Goal: Transaction & Acquisition: Purchase product/service

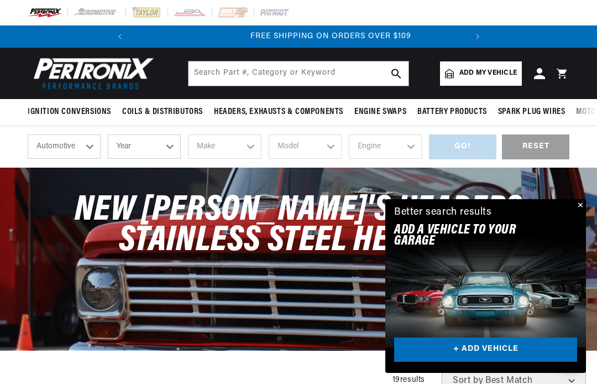
scroll to position [0, 335]
click at [87, 151] on select "Automotive Agricultural Industrial Marine Motorcycle" at bounding box center [64, 146] width 73 height 24
click at [171, 151] on select "Year 2026 2025 2024 2023 2022 2021 2020 2019 2018 2017 2016 2015 2014 2013 2012…" at bounding box center [144, 146] width 73 height 24
select select "1973"
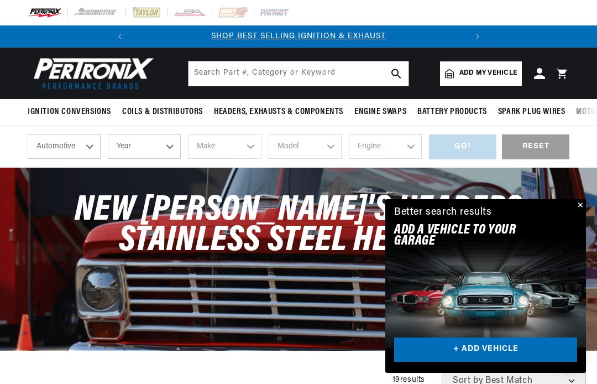
select select "1973"
click at [247, 151] on select "Make Alfa Romeo American Motors Aston Martin Audi Austin Avanti Bentley BMW Bui…" at bounding box center [224, 146] width 73 height 24
select select "Ford"
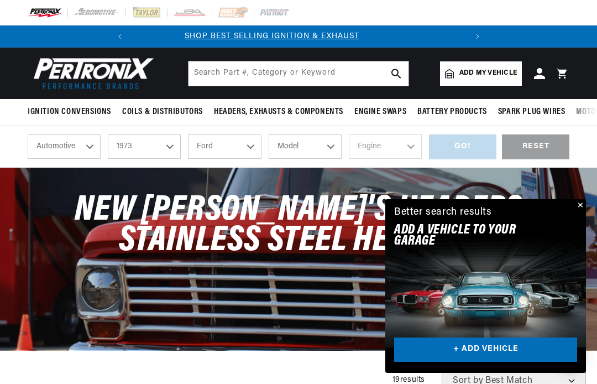
scroll to position [0, 0]
click at [331, 153] on select "Model Bronco Country Sedan Country Squire Courier Custom 500 E-100 Econoline E-…" at bounding box center [305, 146] width 73 height 24
select select "F-250"
click at [399, 153] on select "Engine 302cid / 5.0L 360cid / 5.9L 390cid / 6.4L 460cid / 7.5L" at bounding box center [385, 146] width 73 height 24
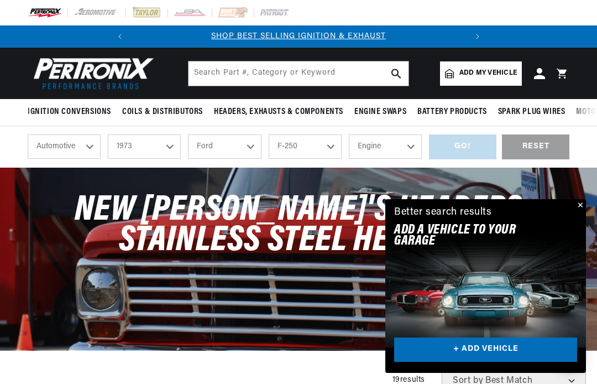
select select "360cid-5.9L"
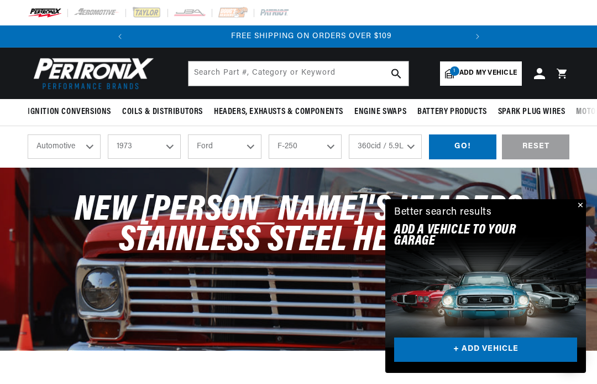
scroll to position [0, 335]
click at [466, 151] on div "GO!" at bounding box center [462, 146] width 67 height 25
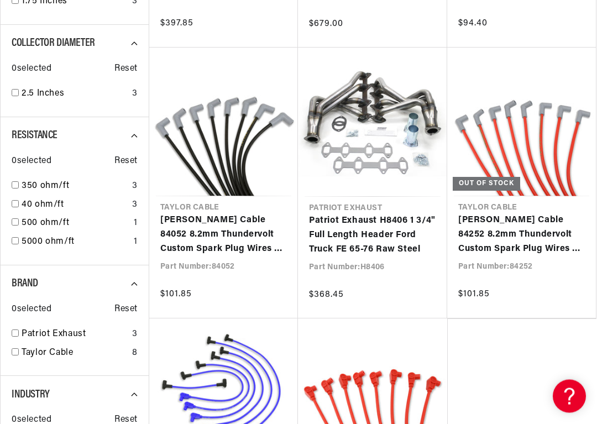
scroll to position [702, 0]
click at [385, 243] on link "Patriot Exhaust H8406 1 3/4" Full Length Header Ford Truck FE 65-76 Raw Steel" at bounding box center [372, 234] width 127 height 43
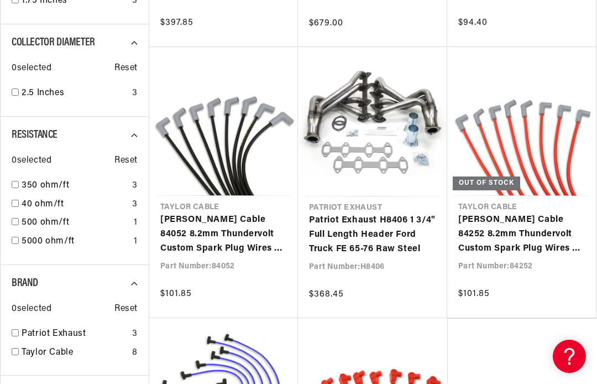
scroll to position [0, 0]
click at [383, 222] on link "Patriot Exhaust H8406 1 3/4" Full Length Header Ford Truck FE 65-76 Raw Steel" at bounding box center [372, 234] width 127 height 43
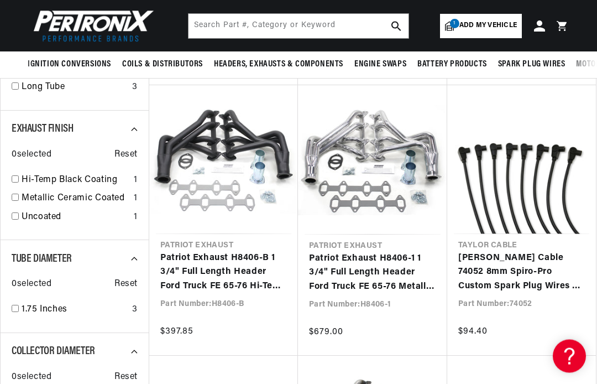
scroll to position [394, 0]
click at [378, 251] on link "Patriot Exhaust H8406-1 1 3/4" Full Length Header Ford Truck FE 65-76 Metallic …" at bounding box center [372, 272] width 127 height 43
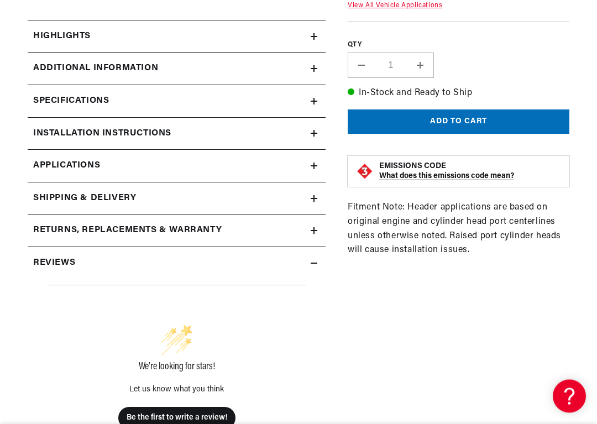
scroll to position [412, 0]
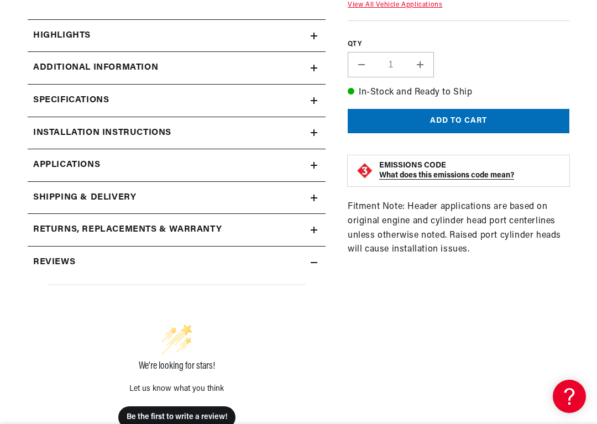
click at [104, 166] on link "Applications" at bounding box center [177, 165] width 298 height 33
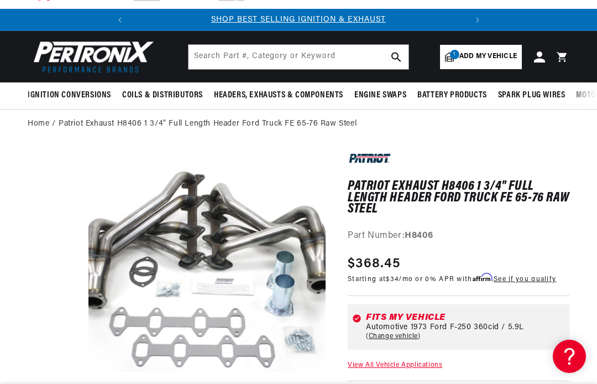
scroll to position [16, 0]
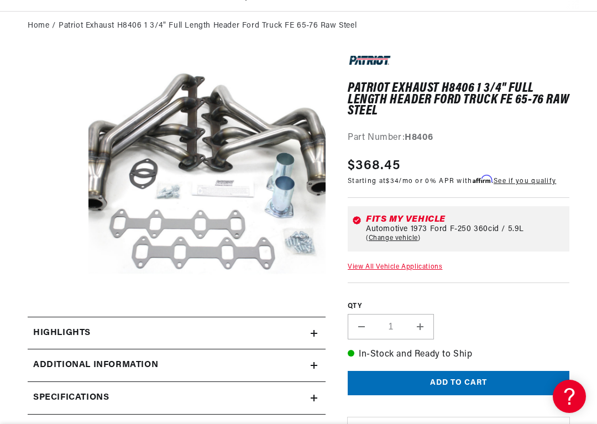
scroll to position [0, 335]
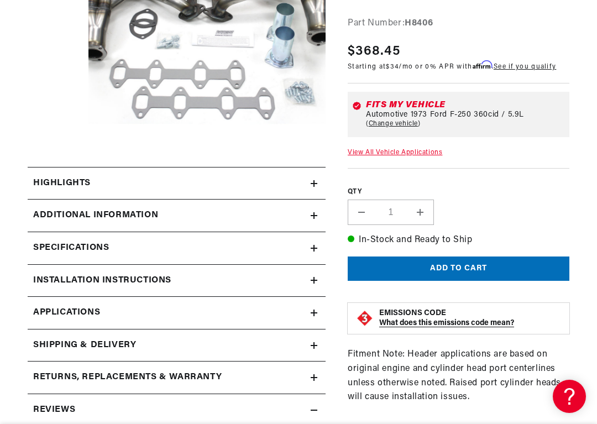
click at [106, 313] on link "Applications" at bounding box center [177, 313] width 298 height 33
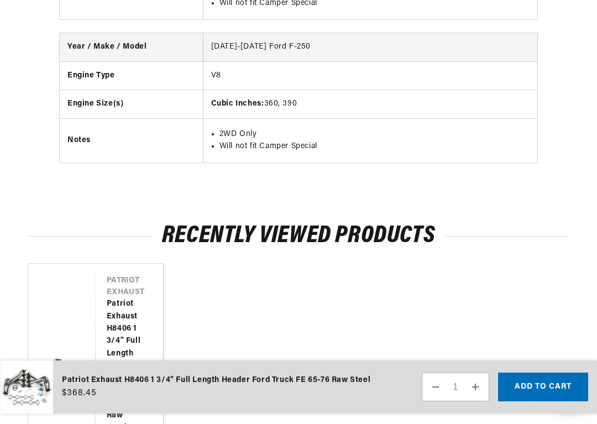
scroll to position [0, 335]
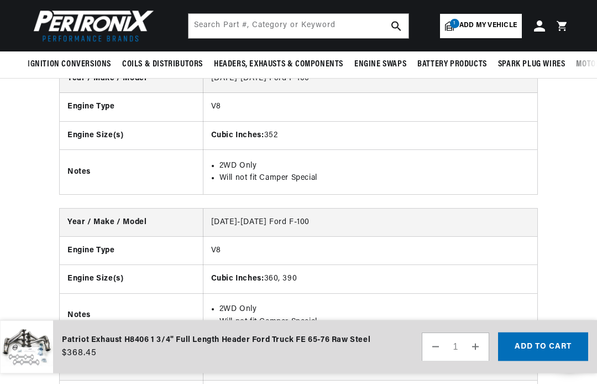
scroll to position [375, 0]
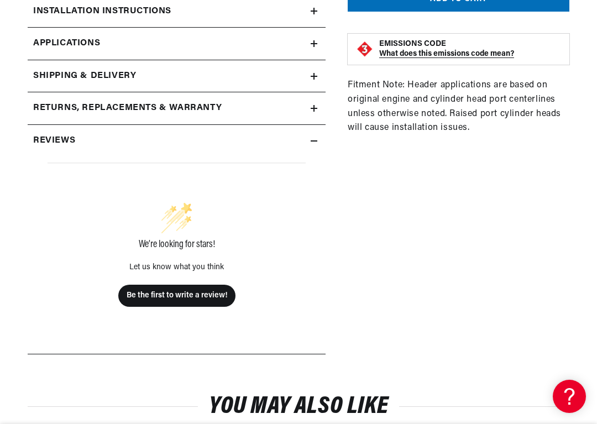
click at [104, 43] on link "Applications" at bounding box center [177, 44] width 298 height 33
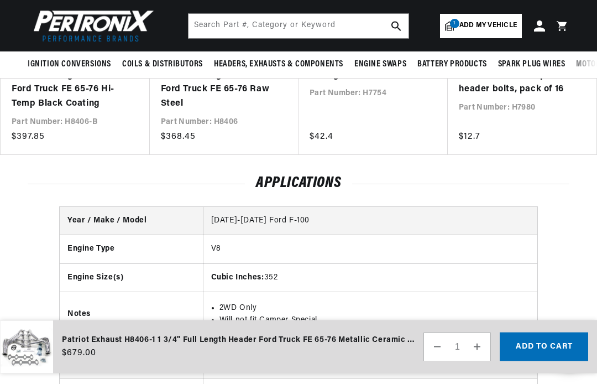
scroll to position [1073, 0]
